Goal: Transaction & Acquisition: Purchase product/service

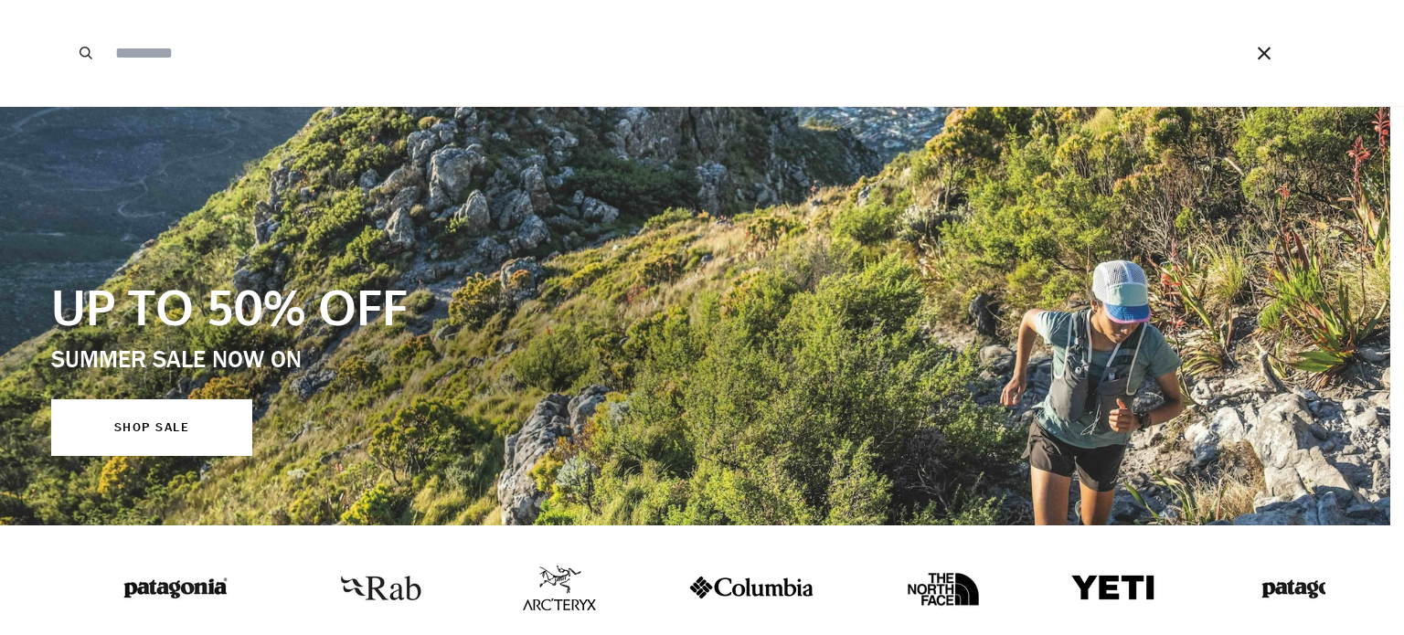
click at [461, 69] on input "Search our store" at bounding box center [653, 53] width 1094 height 106
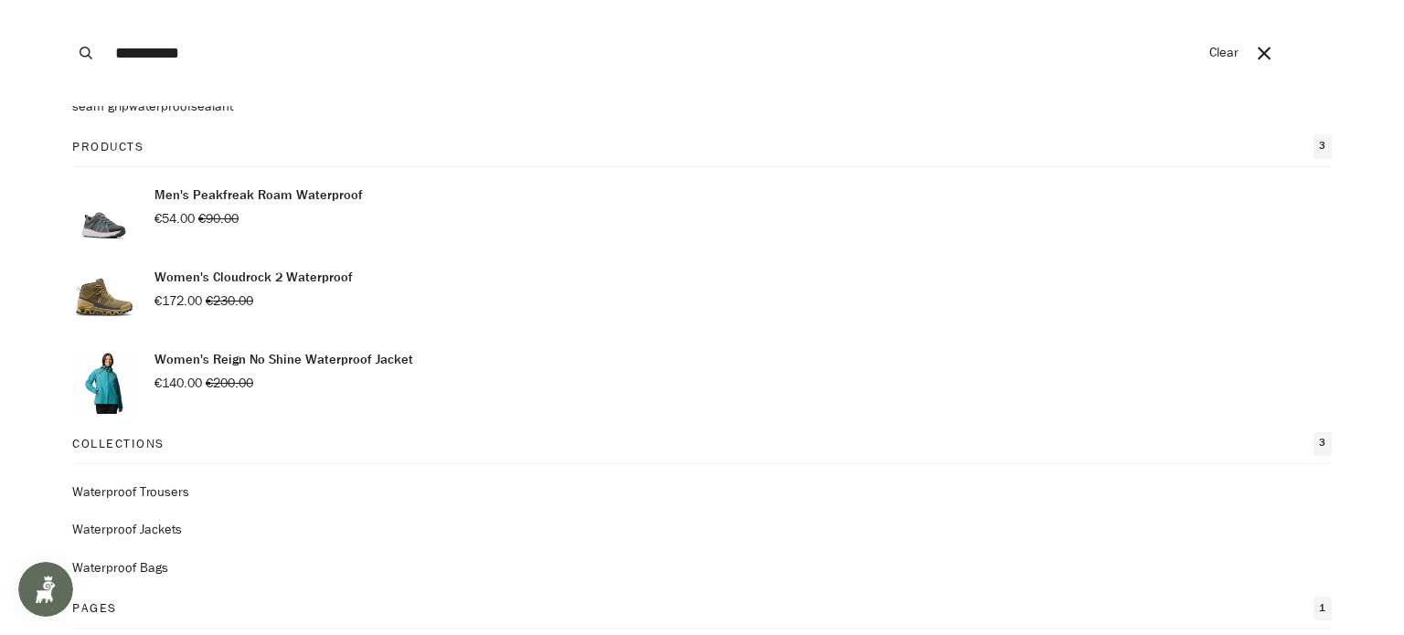
scroll to position [183, 0]
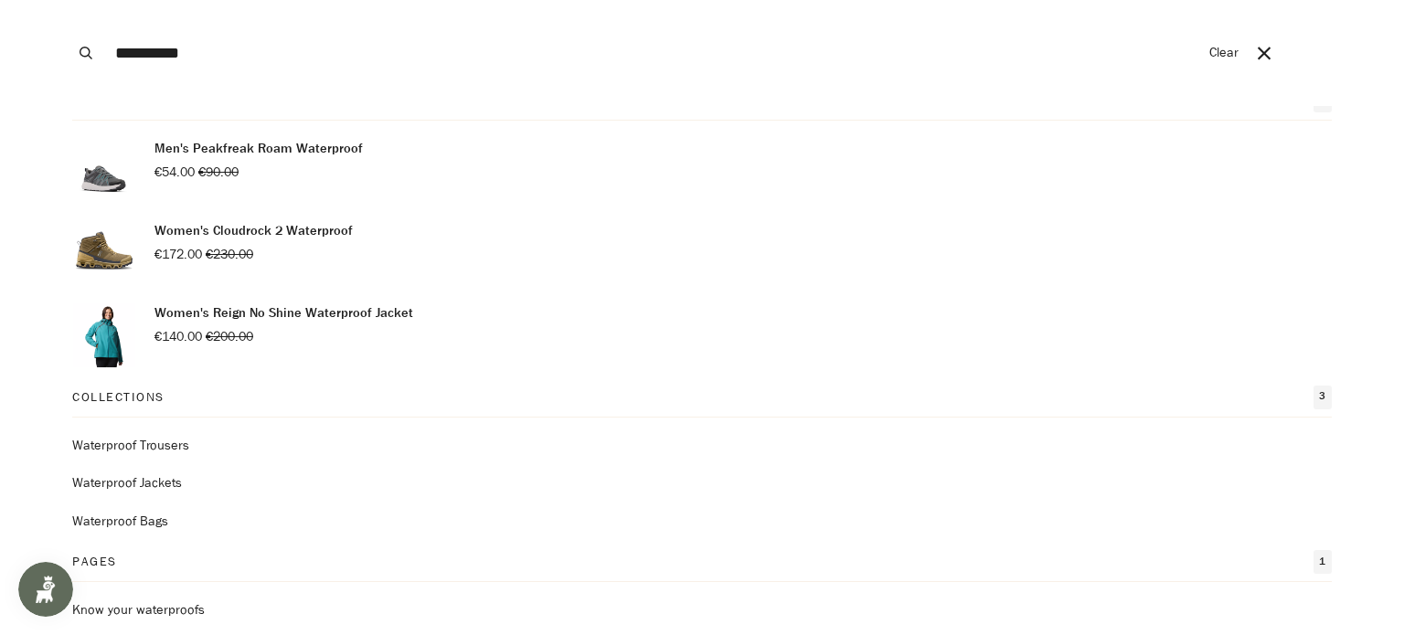
type input "**********"
click at [124, 441] on link "Waterproof Trousers" at bounding box center [701, 446] width 1259 height 20
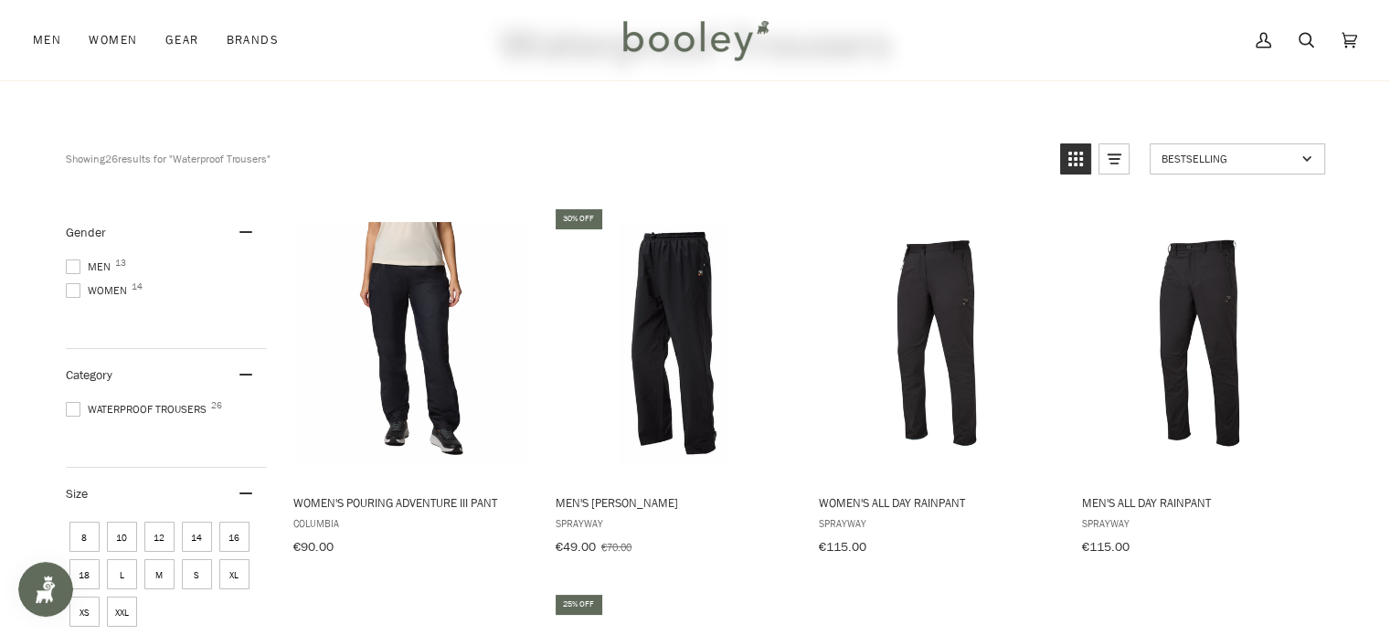
scroll to position [91, 0]
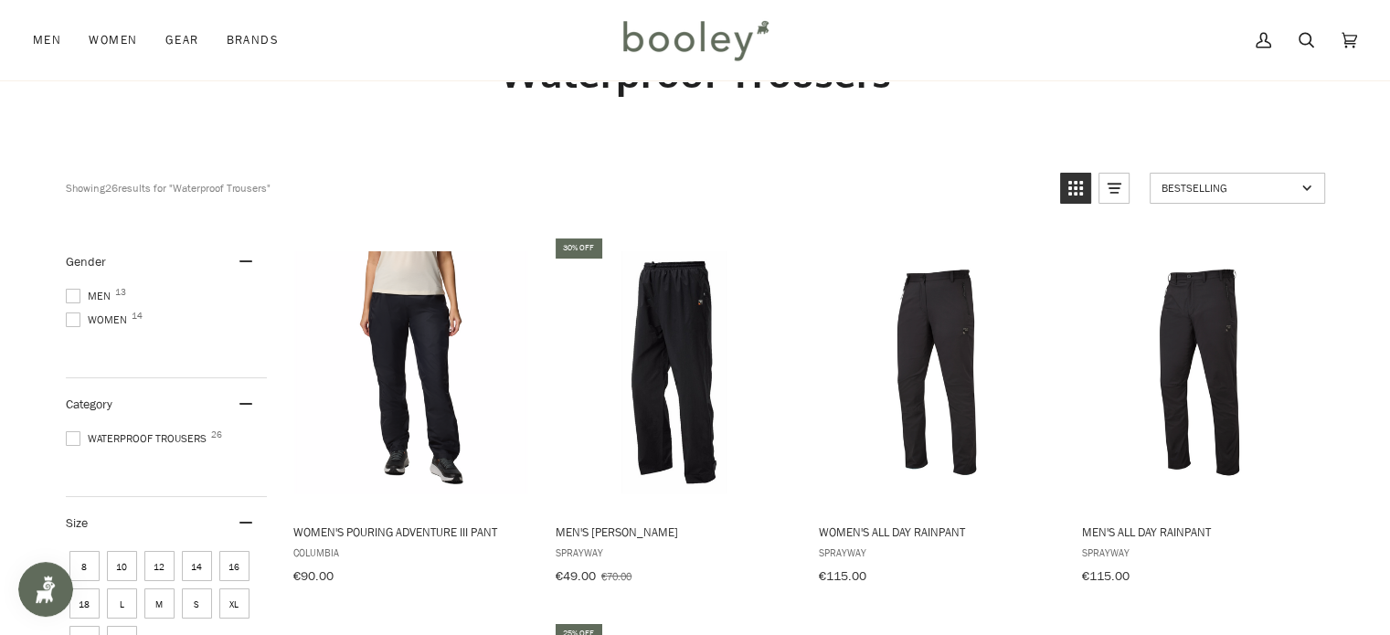
click at [75, 292] on span at bounding box center [73, 296] width 15 height 15
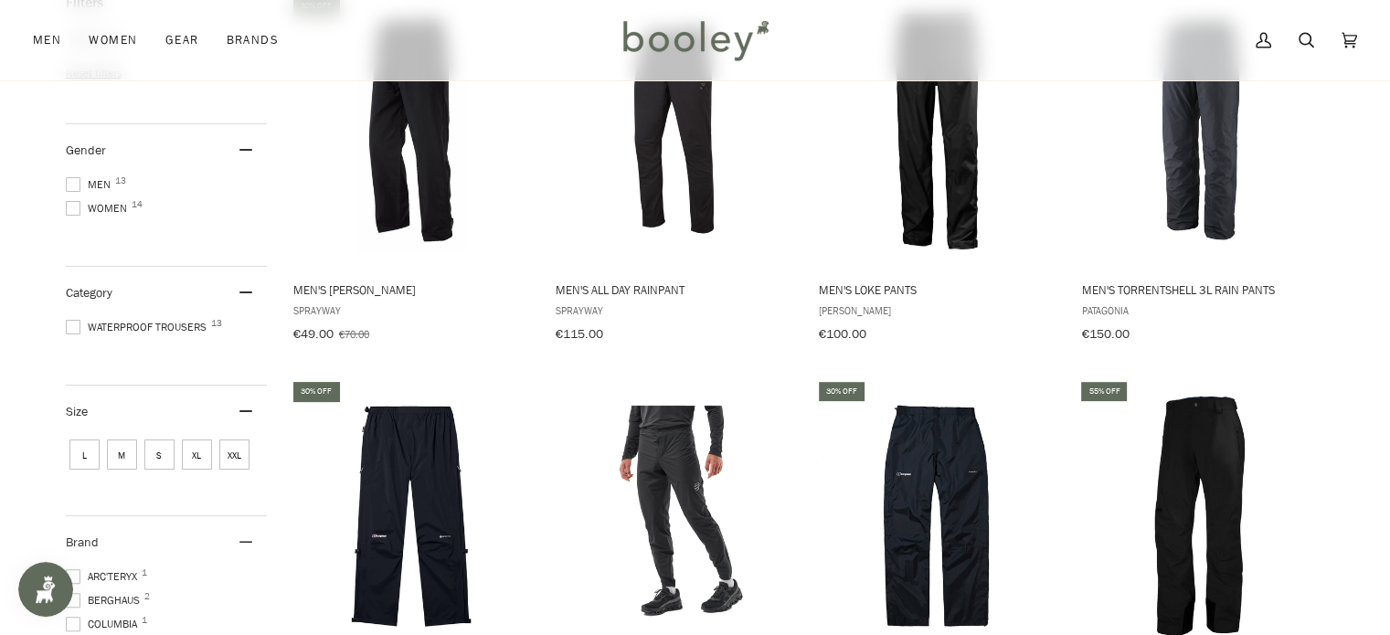
scroll to position [366, 0]
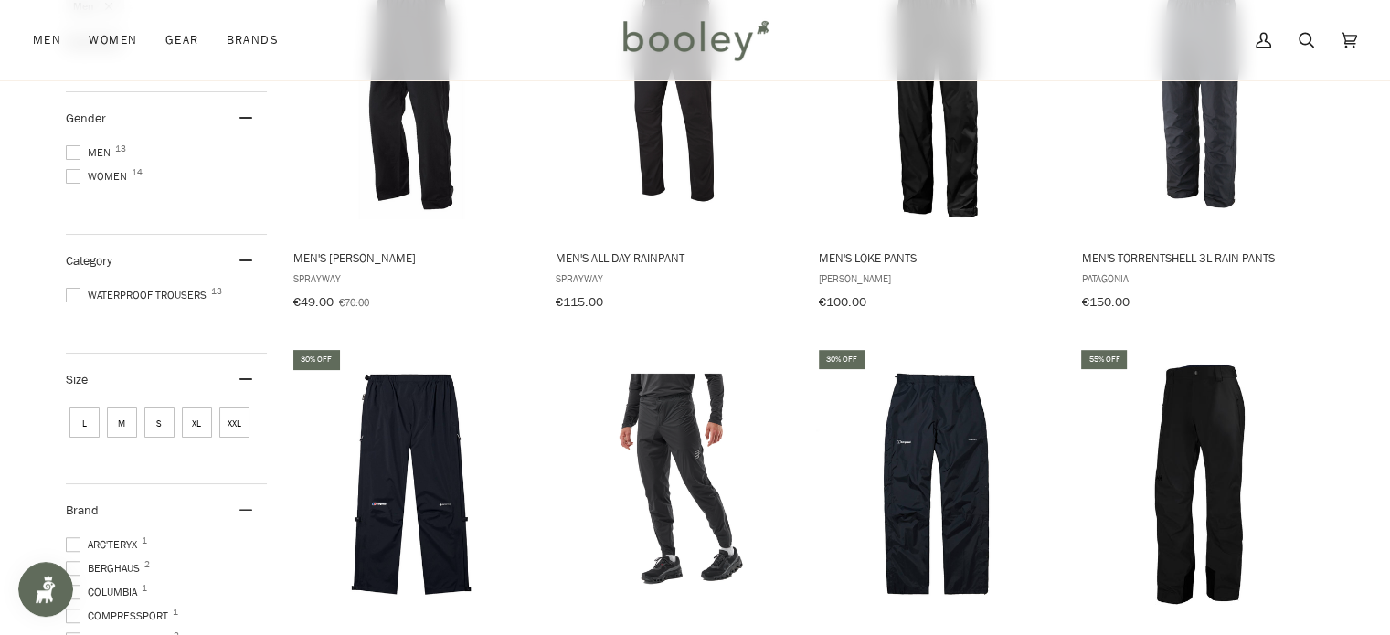
click at [77, 420] on span "L" at bounding box center [84, 423] width 30 height 30
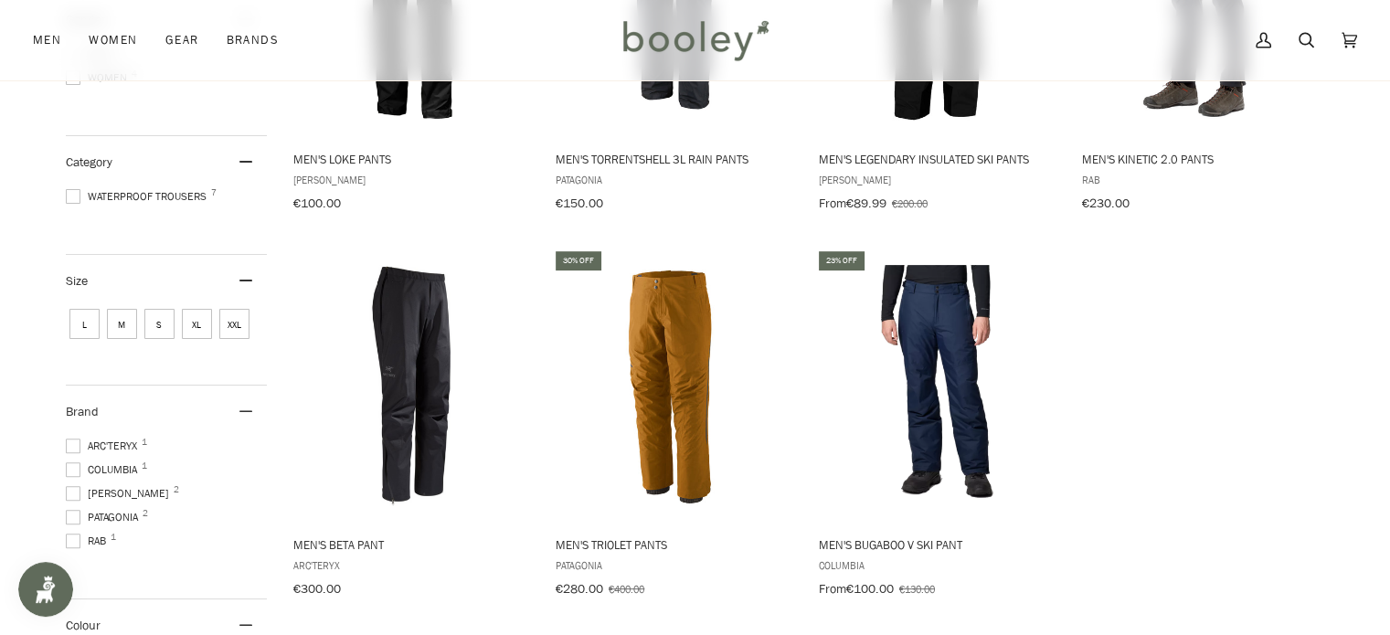
click at [118, 317] on span "M" at bounding box center [122, 324] width 30 height 30
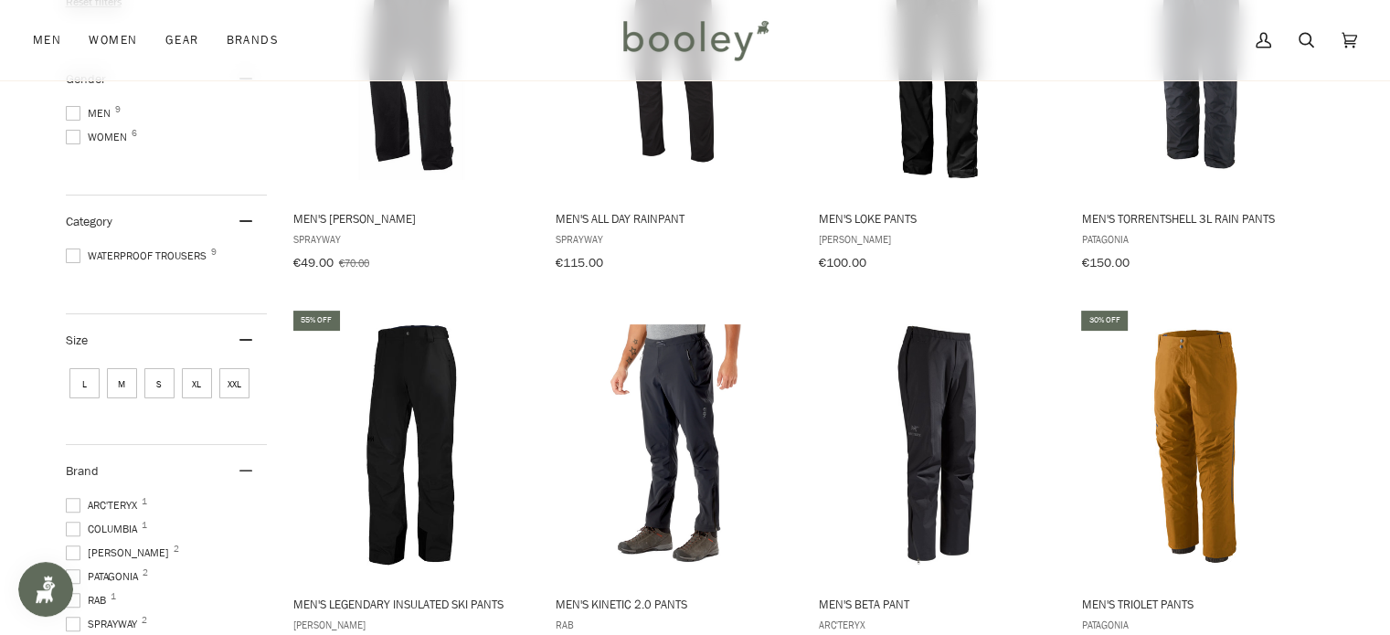
click at [194, 355] on div "Size 2 L M S XL XXL" at bounding box center [166, 379] width 201 height 131
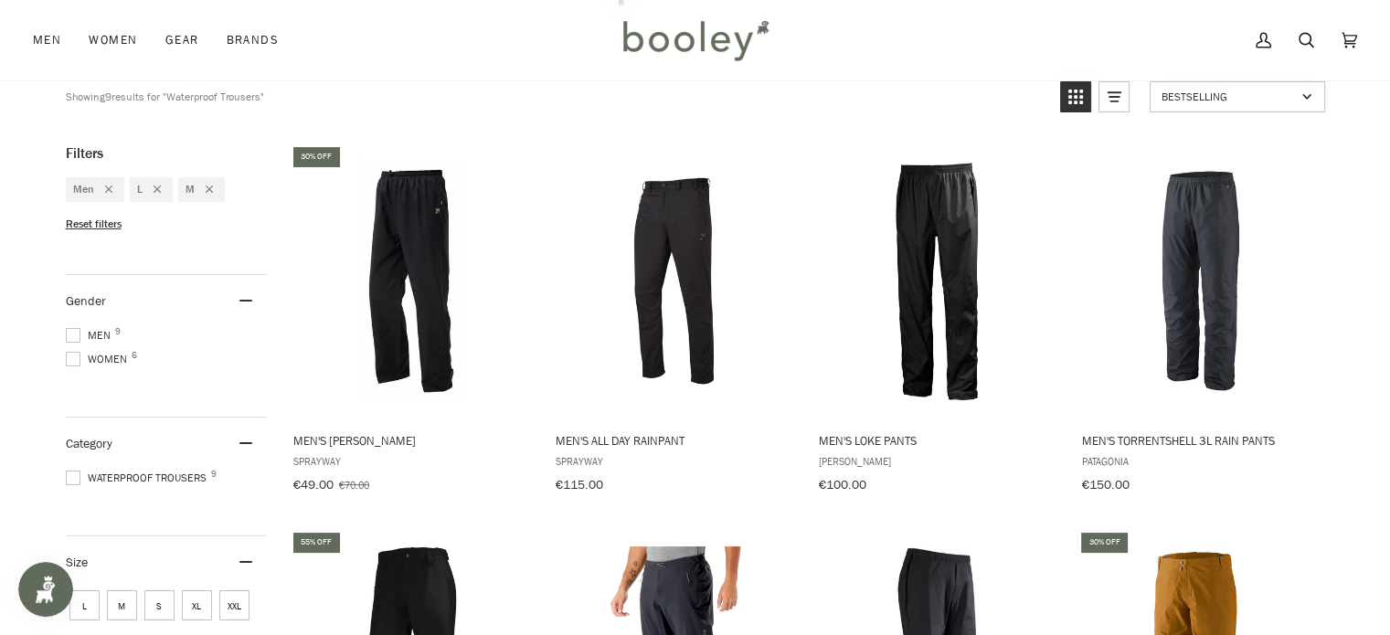
click at [195, 590] on span "XL" at bounding box center [197, 605] width 30 height 30
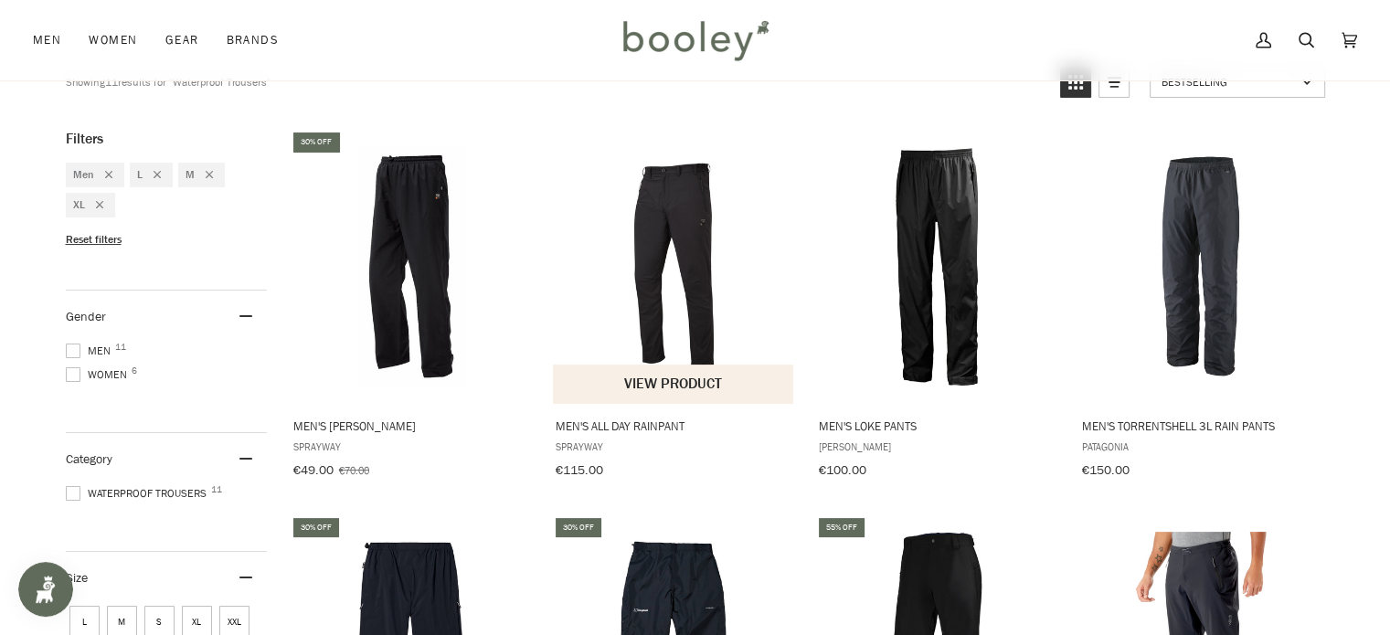
scroll to position [91, 0]
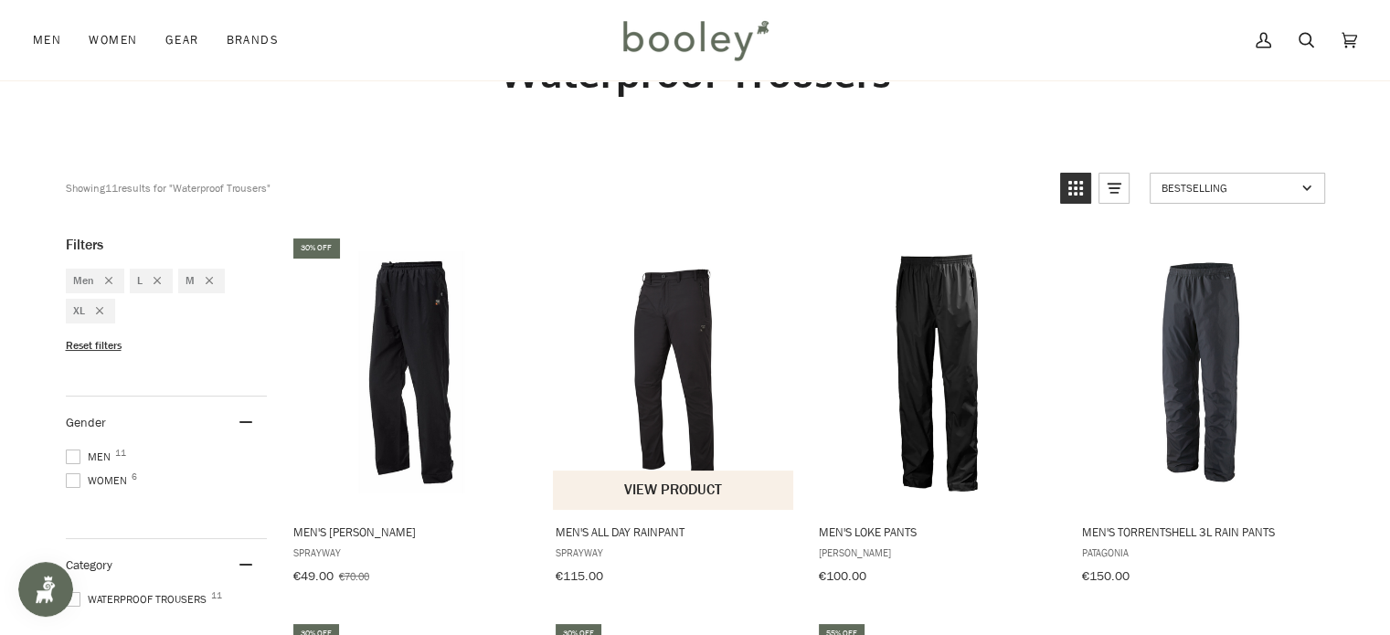
click at [704, 332] on img "Men's All Day Rainpant" at bounding box center [674, 372] width 242 height 242
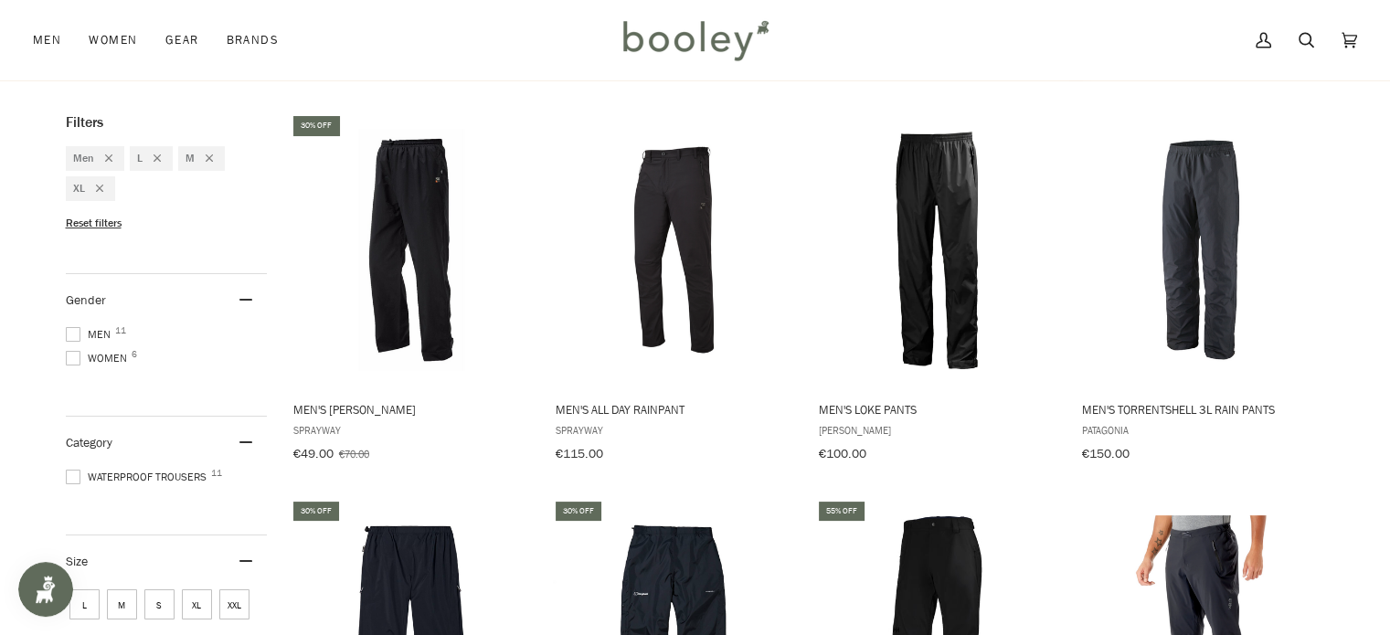
scroll to position [183, 0]
